Goal: Transaction & Acquisition: Purchase product/service

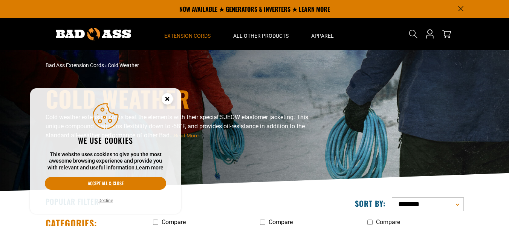
click at [168, 98] on icon "Cookie Consent" at bounding box center [167, 98] width 3 height 3
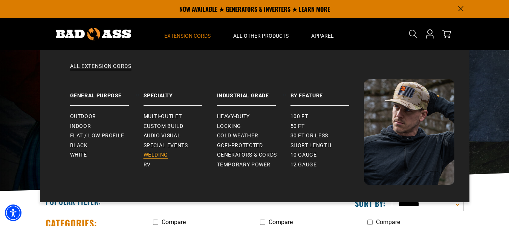
click at [161, 154] on span "Welding" at bounding box center [156, 155] width 24 height 7
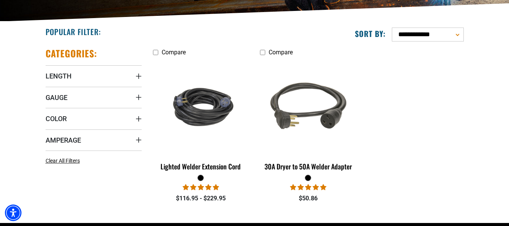
scroll to position [173, 0]
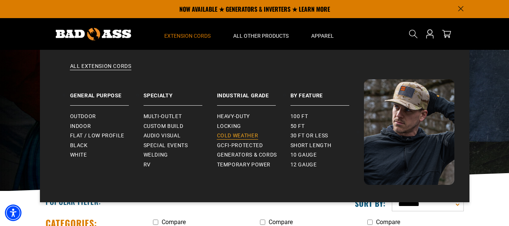
click at [233, 135] on span "Cold Weather" at bounding box center [237, 135] width 41 height 7
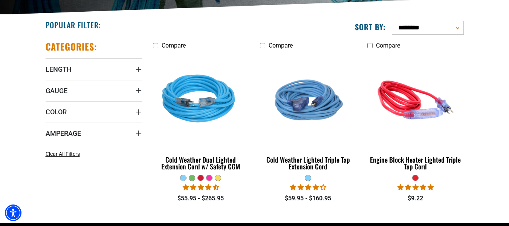
scroll to position [178, 0]
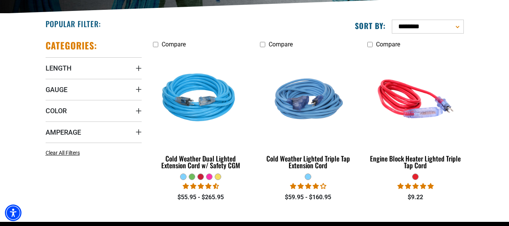
drag, startPoint x: 512, startPoint y: 20, endPoint x: 507, endPoint y: 89, distance: 68.4
drag, startPoint x: 507, startPoint y: 89, endPoint x: 509, endPoint y: 106, distance: 17.8
click at [509, 106] on section "**********" at bounding box center [254, 118] width 509 height 208
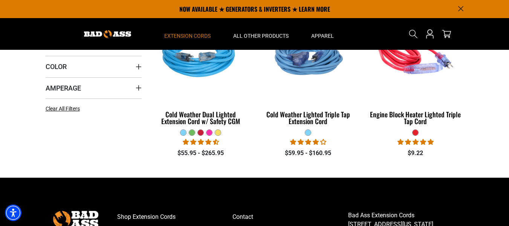
scroll to position [193, 0]
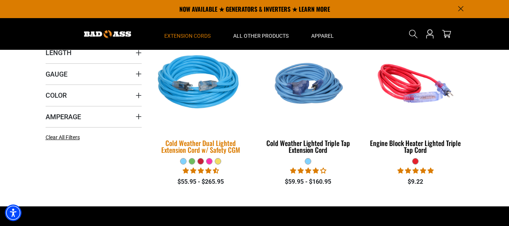
click at [183, 146] on div "Cold Weather Dual Lighted Extension Cord w/ Safety CGM" at bounding box center [201, 146] width 96 height 14
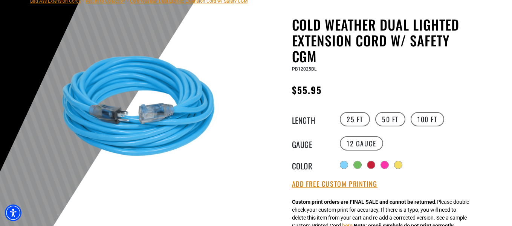
scroll to position [72, 0]
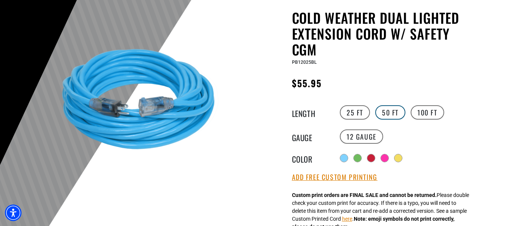
click at [384, 113] on label "50 FT" at bounding box center [390, 112] width 30 height 14
click at [404, 139] on label "10 Gauge products.product.variant_sold_out_or_unavailable" at bounding box center [410, 136] width 43 height 14
click at [426, 113] on label "100 FT" at bounding box center [428, 112] width 34 height 14
click at [384, 115] on label "50 FT" at bounding box center [390, 112] width 30 height 14
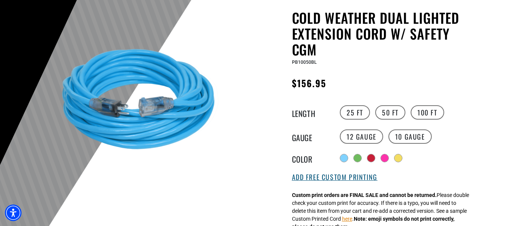
click at [335, 181] on button "Add Free Custom Printing" at bounding box center [335, 177] width 86 height 8
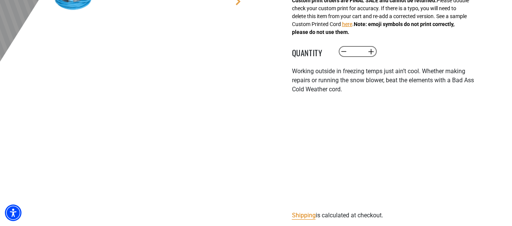
scroll to position [354, 0]
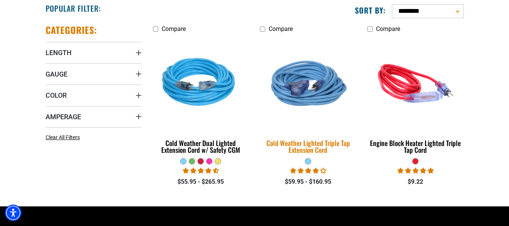
click at [313, 144] on div "Cold Weather Lighted Triple Tap Extension Cord" at bounding box center [308, 146] width 96 height 14
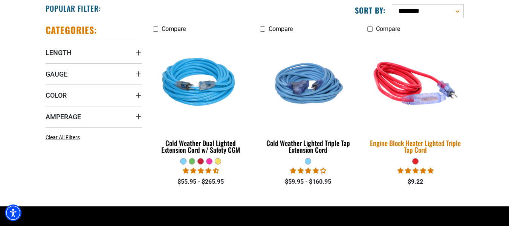
click at [395, 143] on div "Engine Block Heater Lighted Triple Tap Cord" at bounding box center [415, 146] width 96 height 14
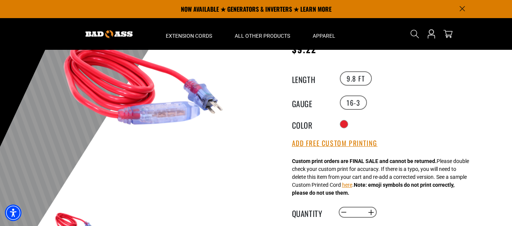
scroll to position [86, 0]
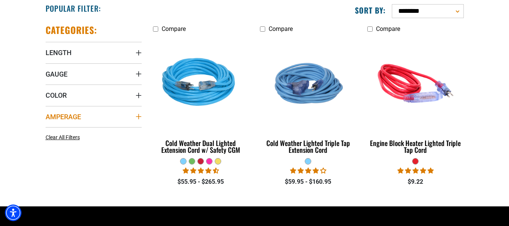
click at [125, 116] on summary "Amperage" at bounding box center [94, 116] width 96 height 21
